Goal: Task Accomplishment & Management: Manage account settings

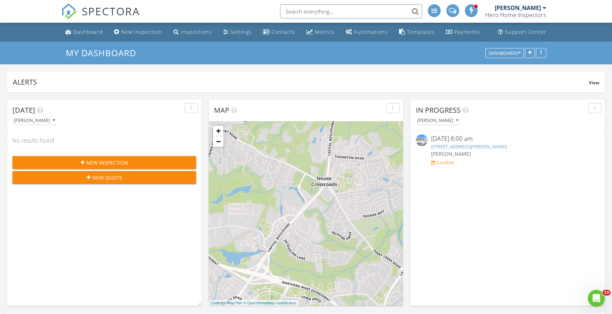
click at [366, 13] on input "text" at bounding box center [351, 11] width 142 height 14
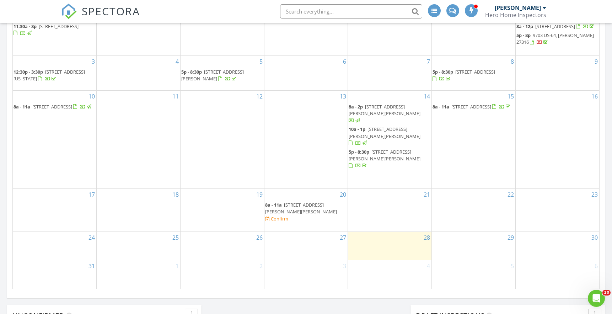
scroll to position [355, 0]
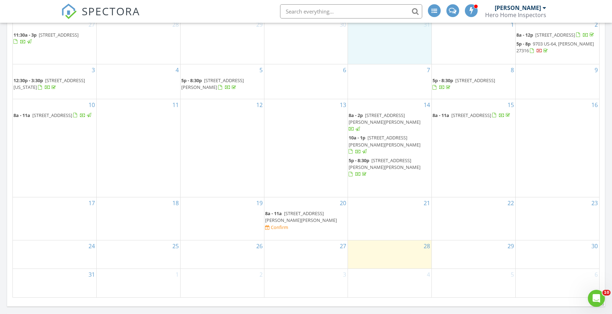
click at [358, 29] on div "31" at bounding box center [390, 41] width 84 height 45
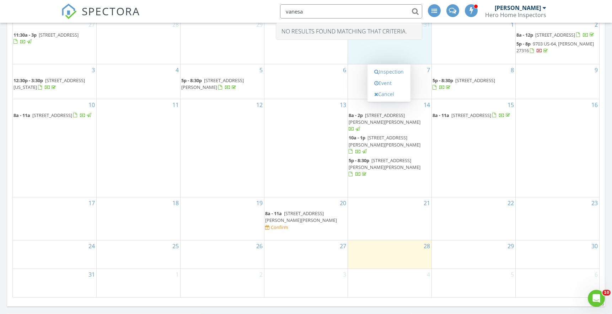
type input "Vanesa"
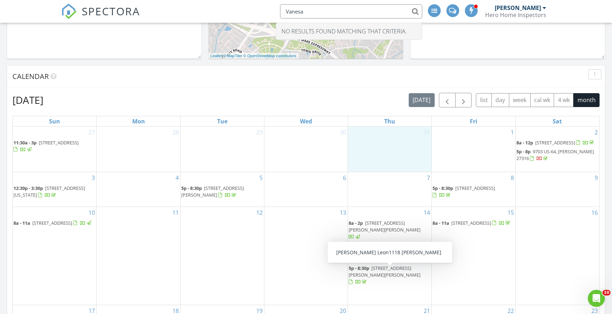
scroll to position [245, 0]
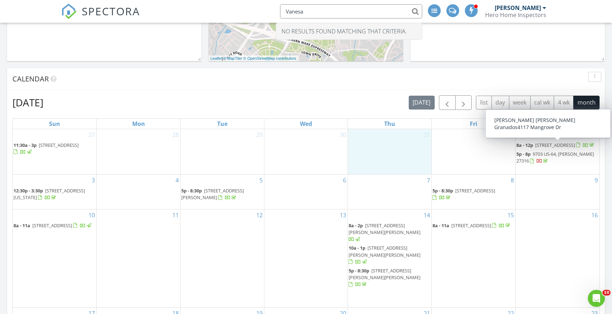
click at [554, 149] on span "8a - 12p 4117 Mangrove Dr, Raleigh 27616" at bounding box center [556, 145] width 79 height 7
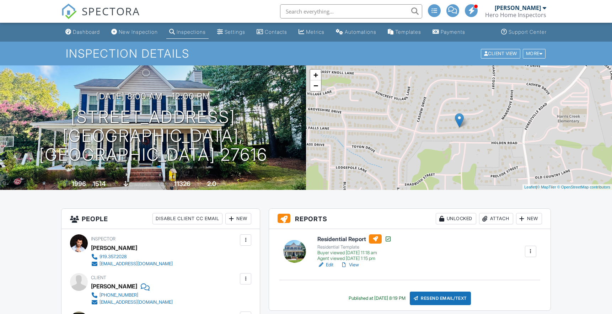
click at [354, 242] on div "Residential Report Residential Template Buyer viewed 08/19/2025 11:18 am Agent …" at bounding box center [410, 269] width 282 height 81
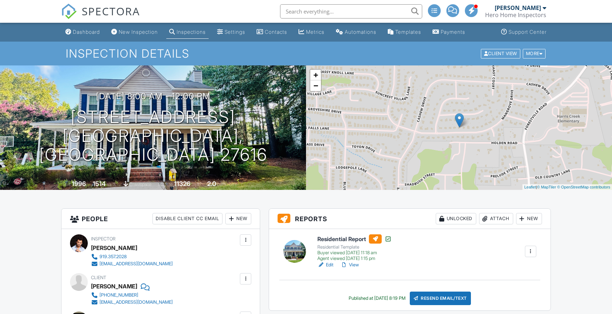
click at [355, 265] on div at bounding box center [306, 157] width 612 height 314
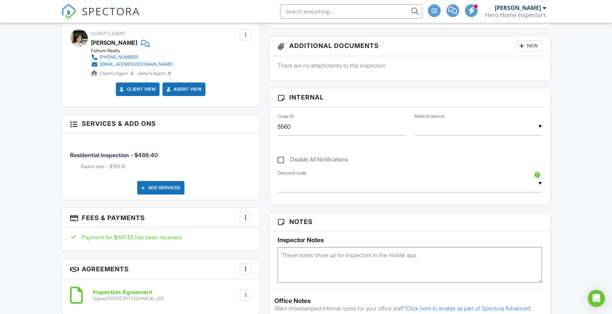
scroll to position [286, 0]
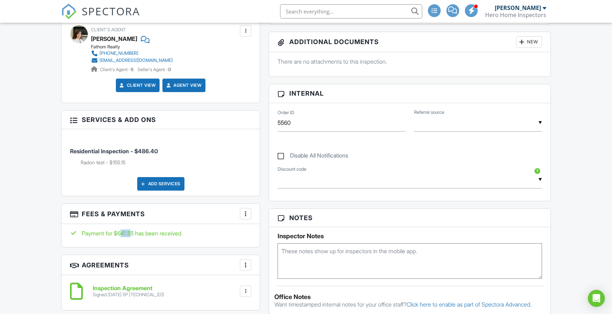
drag, startPoint x: 120, startPoint y: 233, endPoint x: 130, endPoint y: 233, distance: 10.3
click at [130, 233] on div "Payment for $641.55 has been received." at bounding box center [160, 233] width 181 height 8
click at [147, 246] on div "People Disable Client CC Email New Client Client's Agent Listing Agent Add Anot…" at bounding box center [161, 257] width 208 height 670
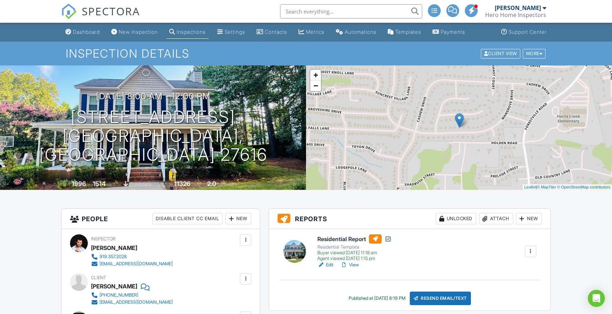
scroll to position [0, 0]
